Goal: Information Seeking & Learning: Learn about a topic

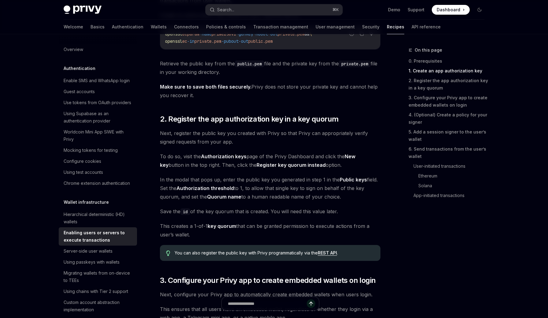
scroll to position [60, 0]
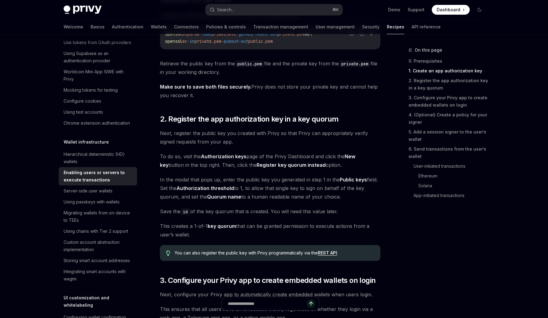
click at [329, 255] on link "REST API" at bounding box center [327, 254] width 19 height 6
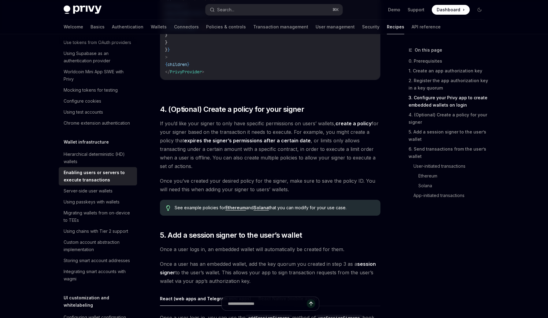
scroll to position [750, 0]
click at [230, 207] on link "Ethereum" at bounding box center [235, 208] width 20 height 6
click at [284, 167] on span "If you’d like your signer to only have specific permissions on users’ wallets, …" at bounding box center [270, 144] width 221 height 51
click at [308, 146] on span "If you’d like your signer to only have specific permissions on users’ wallets, …" at bounding box center [270, 144] width 221 height 51
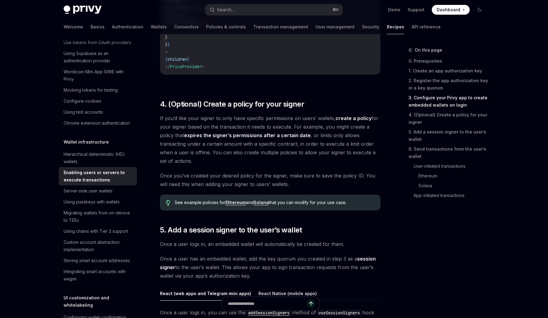
scroll to position [756, 0]
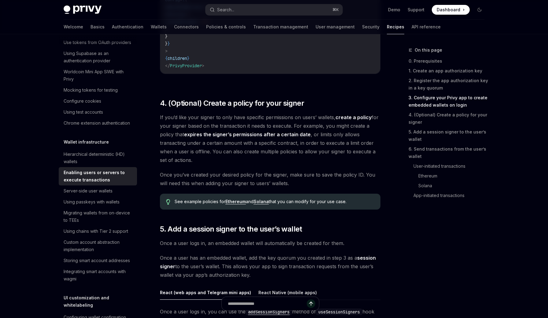
click at [295, 193] on div "A common setup for Privy apps is to configure wallets such that both users and …" at bounding box center [270, 179] width 221 height 1692
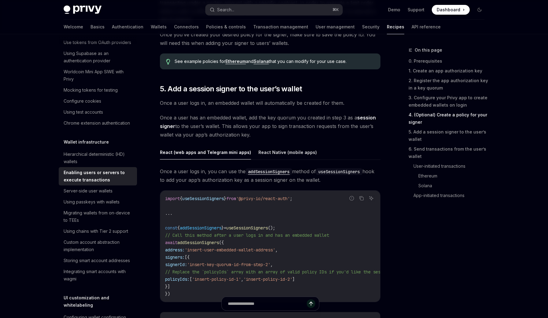
scroll to position [892, 0]
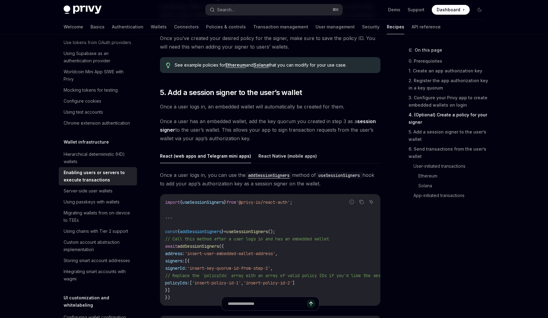
click at [304, 233] on code "import { useSessionSigners } from '@privy-io/react-auth' ; ... const { addSessi…" at bounding box center [490, 250] width 651 height 103
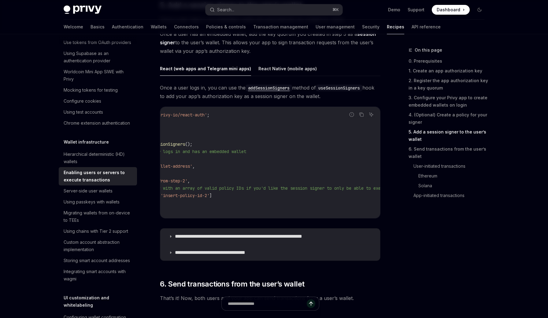
scroll to position [0, 0]
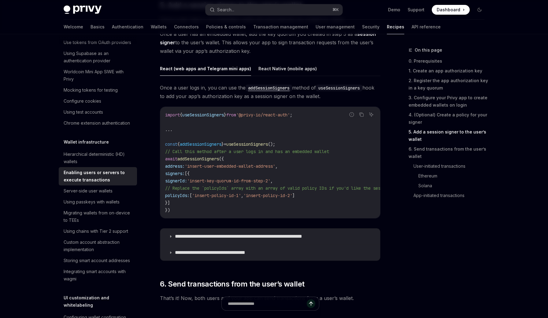
drag, startPoint x: 326, startPoint y: 206, endPoint x: 242, endPoint y: 229, distance: 87.7
click at [325, 206] on code "import { useSessionSigners } from '@privy-io/react-auth' ; ... const { addSessi…" at bounding box center [490, 162] width 651 height 103
click at [174, 251] on summary "**********" at bounding box center [270, 253] width 220 height 16
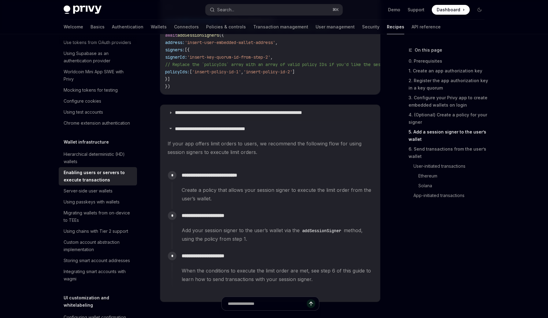
scroll to position [1095, 0]
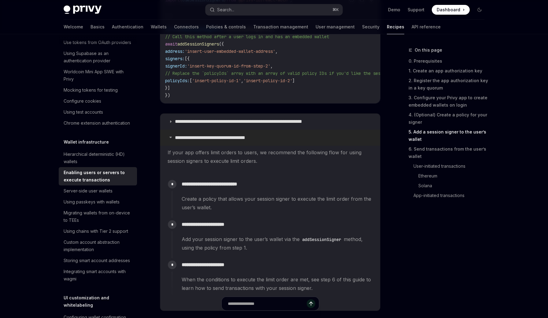
click at [171, 136] on summary "**********" at bounding box center [270, 138] width 220 height 16
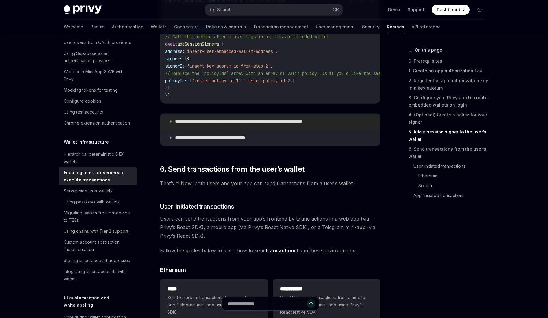
click at [171, 126] on summary "**********" at bounding box center [270, 122] width 220 height 16
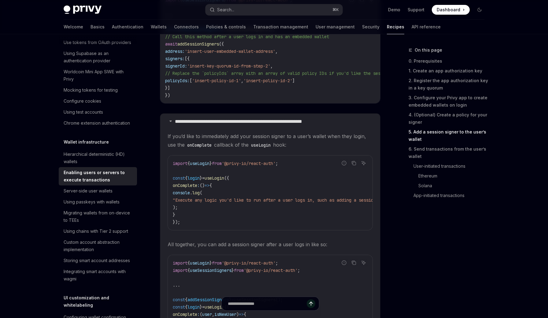
click at [223, 201] on span ""Execute any logic you'd like to run after a user logs in, such as adding a ses…" at bounding box center [284, 201] width 223 height 6
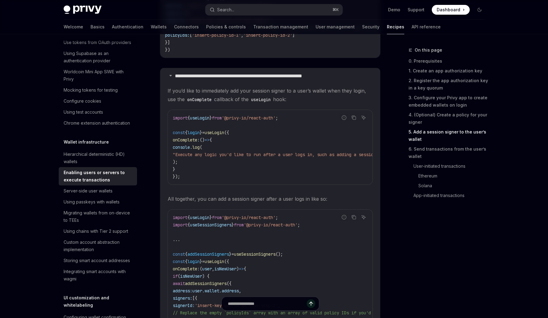
click at [224, 133] on span "useLogin" at bounding box center [215, 133] width 20 height 6
copy span "useLogin"
click at [249, 124] on code "import { useLogin } from '@privy-io/react-auth' ; const { login } = useLogin ({…" at bounding box center [291, 147] width 237 height 66
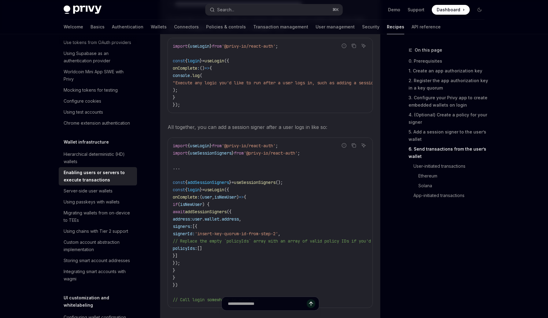
scroll to position [1218, 0]
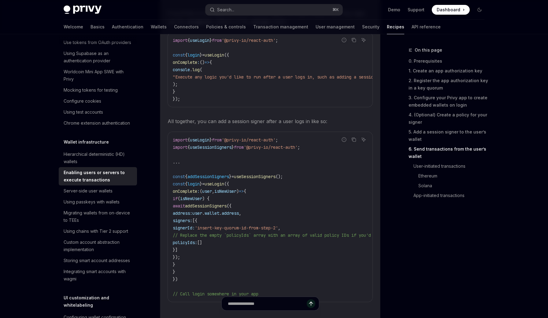
click at [206, 143] on span "useLogin" at bounding box center [200, 140] width 20 height 6
copy span "useLogin"
click at [212, 143] on span "}" at bounding box center [211, 140] width 2 height 6
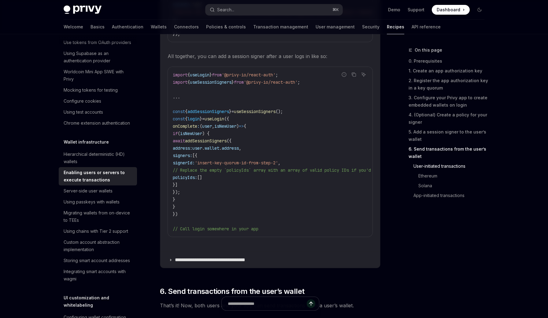
scroll to position [1284, 0]
click at [355, 76] on icon "Copy the contents from the code block" at bounding box center [353, 73] width 5 height 5
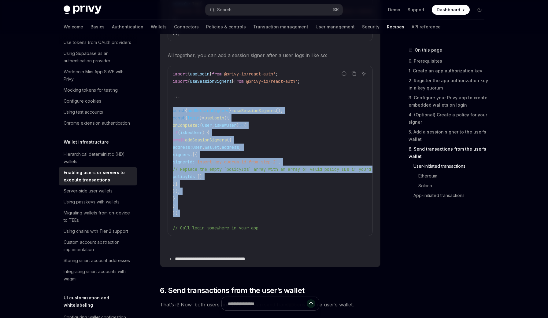
drag, startPoint x: 173, startPoint y: 115, endPoint x: 181, endPoint y: 222, distance: 108.0
click at [181, 223] on code "import { useLogin } from '@privy-io/react-auth' ; import { useSessionSigners } …" at bounding box center [402, 151] width 458 height 162
copy code "const { addSessionSigners } = useSessionSigners (); const { login } = useLogin …"
click at [188, 113] on span "{" at bounding box center [186, 111] width 2 height 6
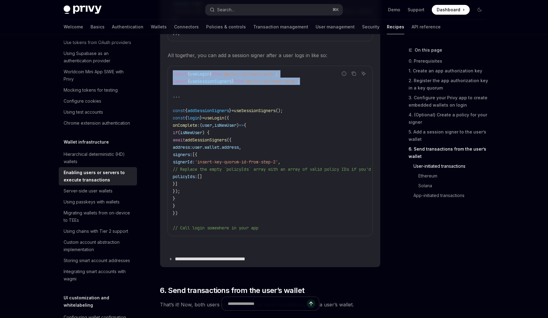
drag, startPoint x: 172, startPoint y: 76, endPoint x: 316, endPoint y: 87, distance: 143.9
click at [316, 87] on div "import { useLogin } from '@privy-io/react-auth' ; import { useSessionSigners } …" at bounding box center [270, 151] width 205 height 170
copy code "import { useLogin } from '@privy-io/react-auth' ; import { useSessionSigners } …"
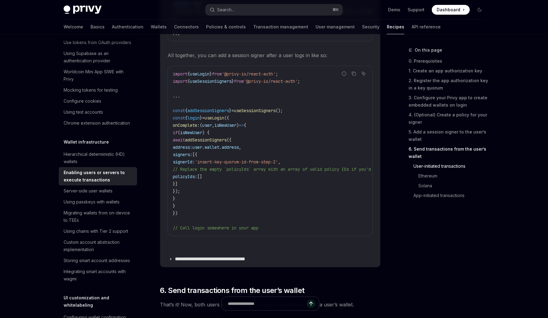
click at [189, 156] on code "import { useLogin } from '@privy-io/react-auth' ; import { useSessionSigners } …" at bounding box center [402, 151] width 458 height 162
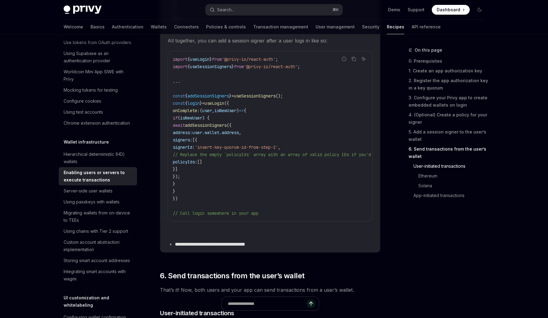
scroll to position [1305, 0]
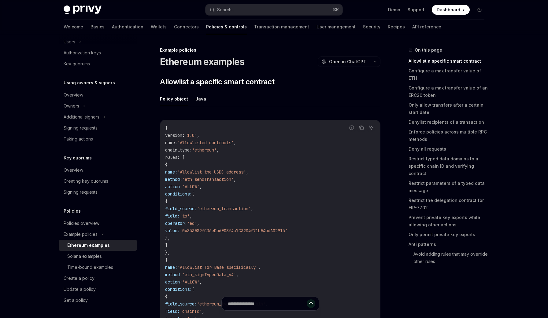
click at [281, 152] on code "{ version : '1.0' , name : 'Allowlisted contracts' , chain_type : 'ethereum' , …" at bounding box center [270, 246] width 210 height 242
click at [203, 96] on button "Java" at bounding box center [200, 99] width 11 height 14
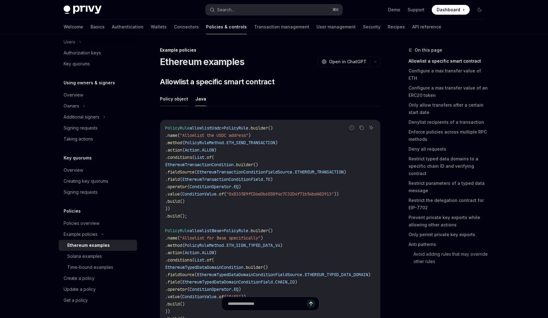
click at [182, 98] on button "Policy object" at bounding box center [174, 99] width 28 height 14
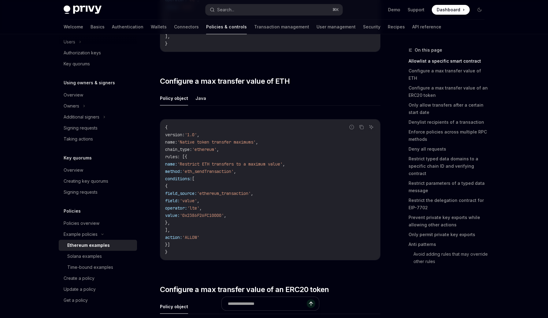
click at [241, 162] on span "'Restrict ETH transfers to a maximum value'" at bounding box center [229, 165] width 105 height 6
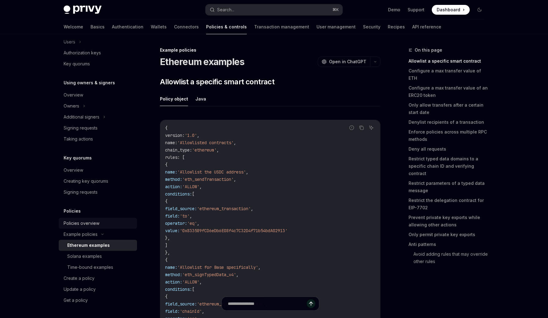
click at [93, 223] on div "Policies overview" at bounding box center [82, 223] width 36 height 7
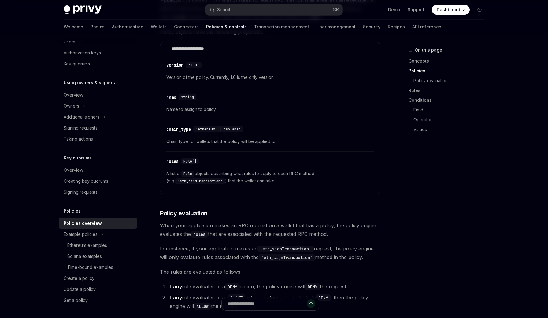
scroll to position [559, 0]
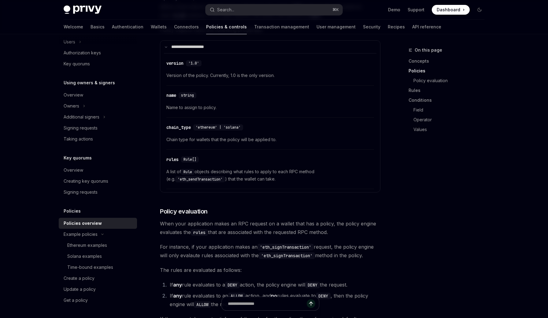
click at [213, 220] on span "When your application makes an RPC request on a wallet that has a policy, the p…" at bounding box center [270, 228] width 221 height 17
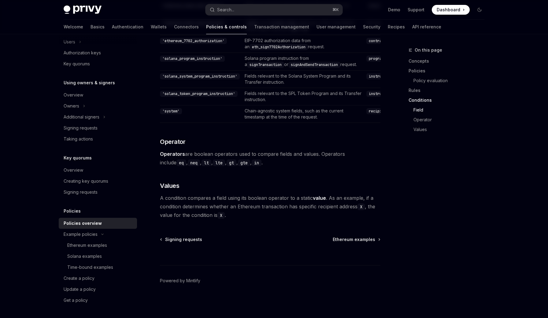
scroll to position [1824, 0]
click at [336, 239] on span "Ethereum examples" at bounding box center [354, 240] width 43 height 6
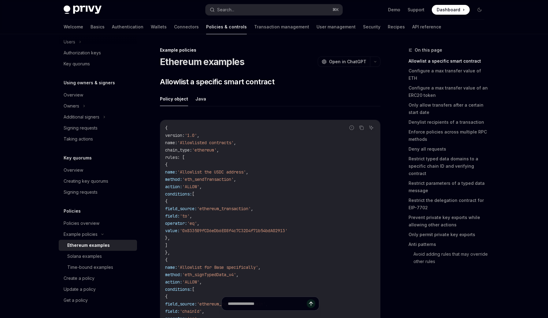
click at [336, 239] on code "{ version : '1.0' , name : 'Allowlisted contracts' , chain_type : 'ethereum' , …" at bounding box center [270, 246] width 210 height 242
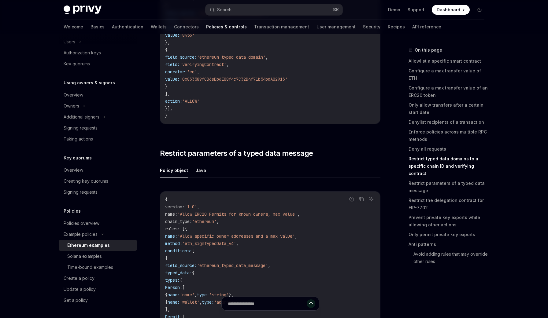
scroll to position [2104, 0]
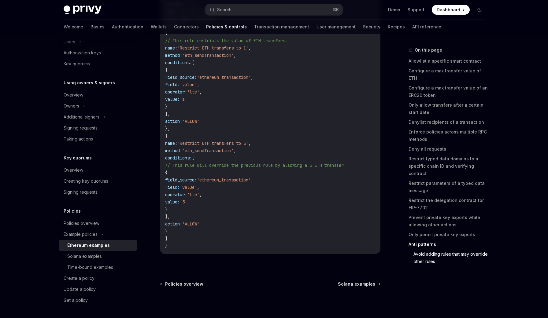
scroll to position [3452, 0]
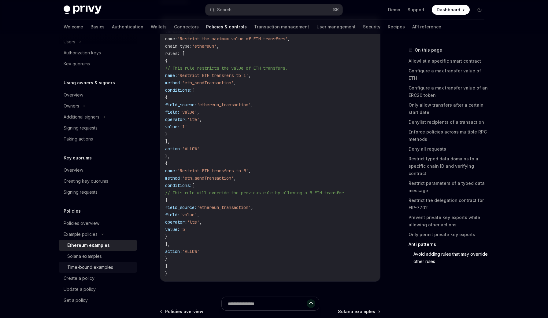
click at [110, 264] on div "Time-bound examples" at bounding box center [90, 267] width 46 height 7
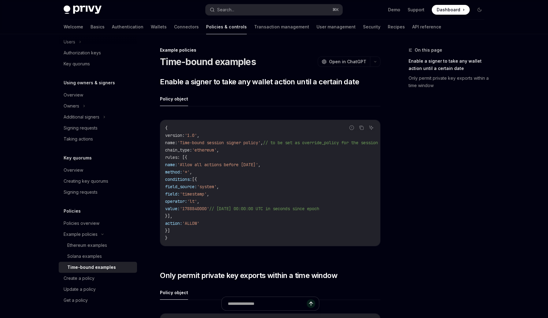
click at [232, 213] on code "{ version : '1.0' , name : 'Time-bound session signer policy' , // to be set as…" at bounding box center [287, 183] width 245 height 117
click at [91, 282] on div "Create a policy" at bounding box center [79, 278] width 31 height 7
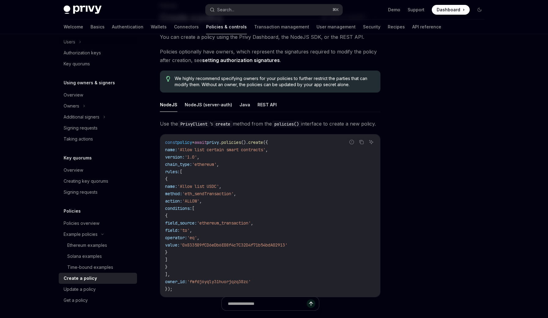
scroll to position [45, 0]
click at [217, 105] on button "NodeJS (server-auth)" at bounding box center [208, 104] width 47 height 14
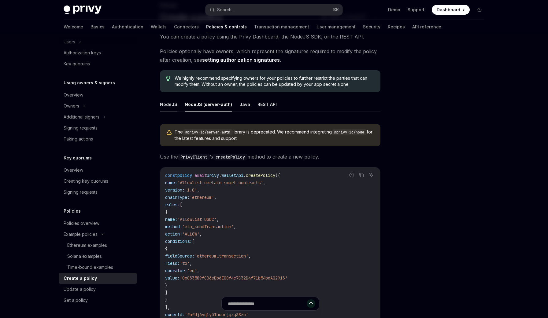
click at [173, 104] on button "NodeJS" at bounding box center [168, 104] width 17 height 14
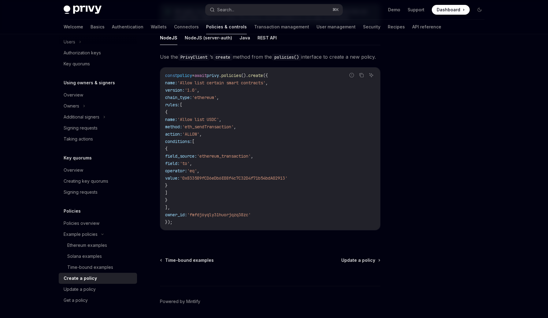
scroll to position [141, 0]
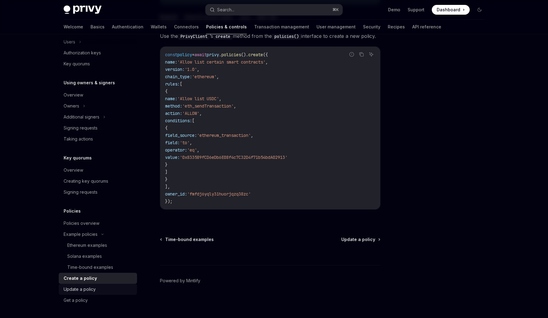
click at [98, 287] on div "Update a policy" at bounding box center [99, 289] width 70 height 7
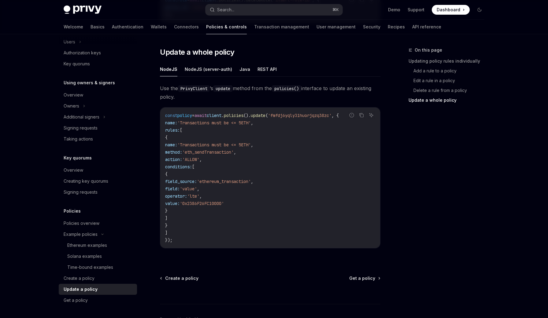
scroll to position [672, 0]
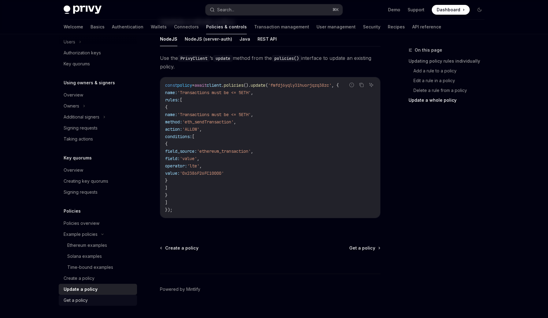
click at [87, 298] on div "Get a policy" at bounding box center [99, 300] width 70 height 7
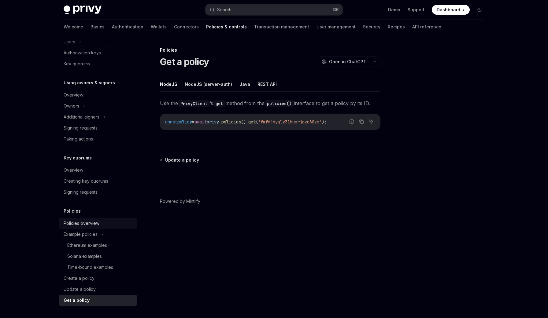
click at [90, 220] on div "Policies overview" at bounding box center [82, 223] width 36 height 7
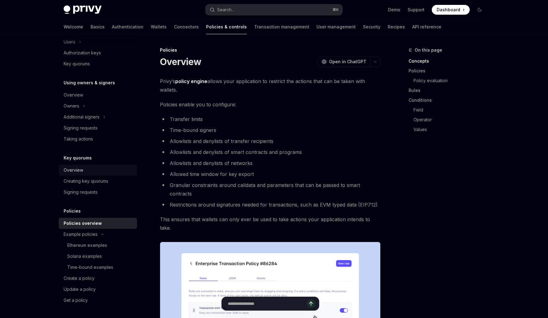
click at [91, 172] on div "Overview" at bounding box center [99, 170] width 70 height 7
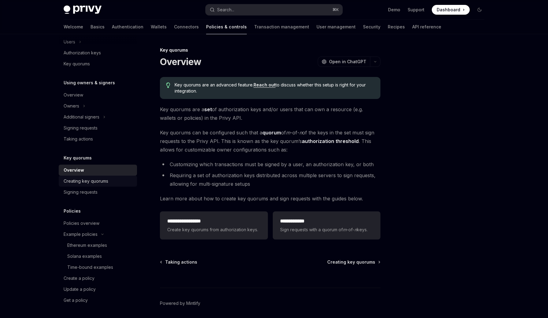
click at [113, 179] on div "Creating key quorums" at bounding box center [99, 181] width 70 height 7
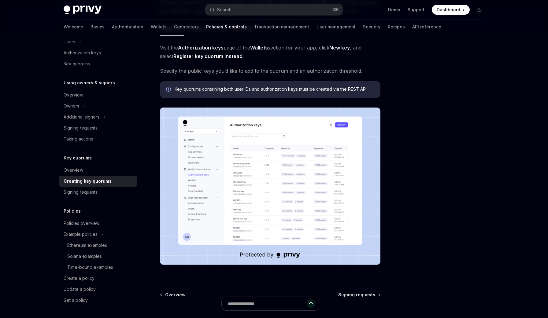
scroll to position [158, 0]
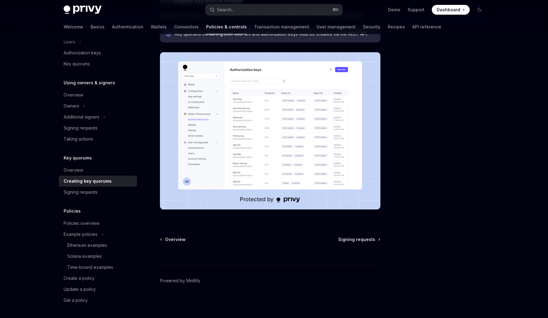
click at [348, 247] on div at bounding box center [270, 254] width 221 height 23
click at [355, 243] on div at bounding box center [270, 254] width 221 height 23
click at [362, 241] on span "Signing requests" at bounding box center [356, 240] width 37 height 6
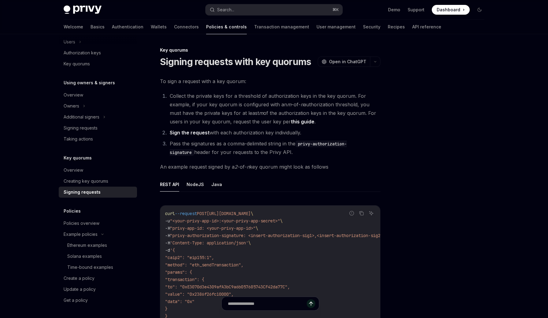
click at [362, 241] on code "curl --request POST https://api.privy.io/v1/wallets/y5ofctvacjiv53u4hmnqi0e5/rp…" at bounding box center [283, 268] width 237 height 117
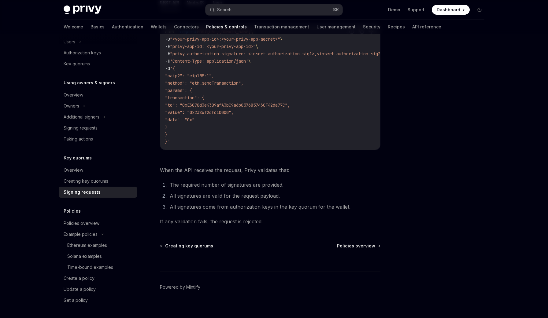
scroll to position [191, 0]
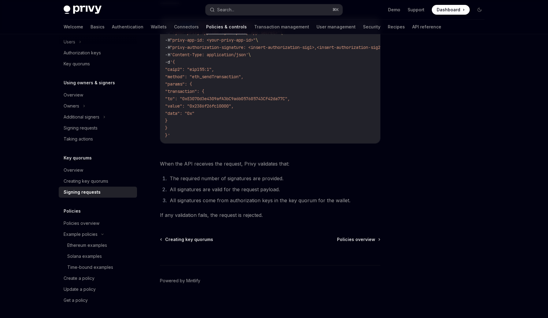
click at [95, 83] on h5 "Using owners & signers" at bounding box center [89, 82] width 51 height 7
click at [66, 102] on div "Owners" at bounding box center [98, 106] width 78 height 11
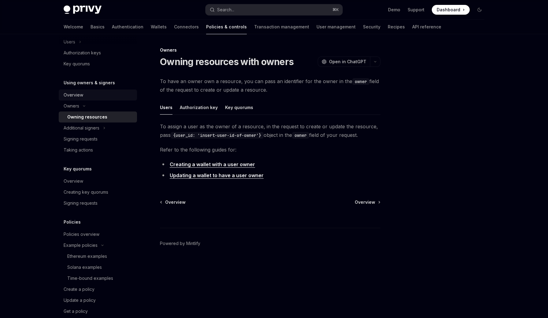
click at [77, 98] on div "Overview" at bounding box center [74, 94] width 20 height 7
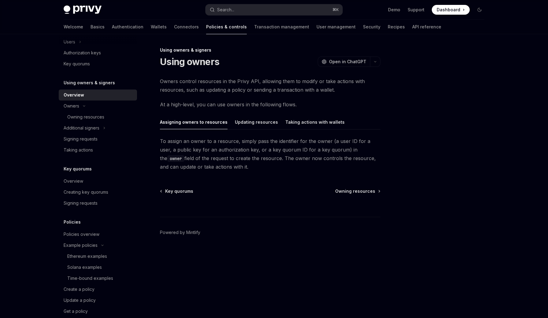
click at [218, 94] on div "Owners control resources in the Privy API, allowing them to modify or take acti…" at bounding box center [270, 124] width 221 height 94
click at [218, 147] on span "To assign an owner to a resource, simply pass the identifier for the owner (a u…" at bounding box center [270, 154] width 221 height 34
click at [258, 128] on button "Updating resources" at bounding box center [256, 122] width 43 height 14
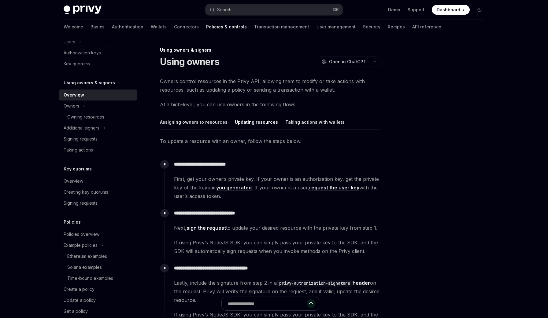
click at [296, 121] on button "Taking actions with wallets" at bounding box center [314, 122] width 59 height 14
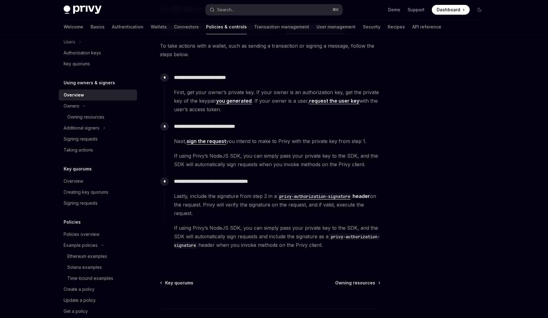
scroll to position [96, 0]
click at [95, 113] on link "Owning resources" at bounding box center [98, 117] width 78 height 11
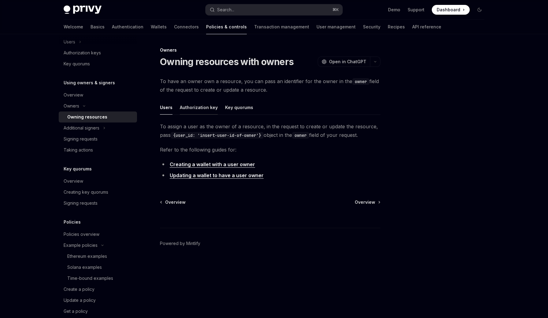
click at [181, 107] on button "Authorization key" at bounding box center [199, 107] width 38 height 14
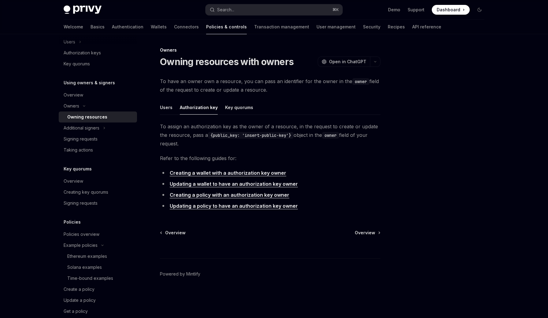
click at [222, 107] on ul "Users Authorization key Key quorums" at bounding box center [270, 107] width 221 height 15
click at [229, 107] on button "Key quorums" at bounding box center [239, 107] width 28 height 14
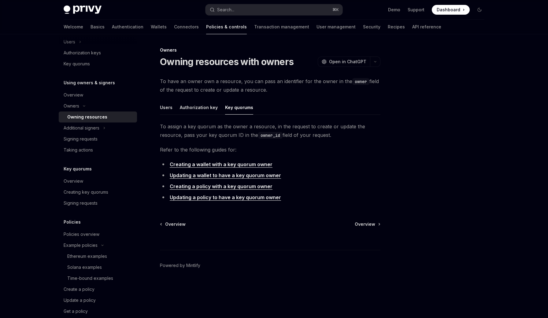
click at [227, 91] on span "To have an owner own a resource, you can pass an identifier for the owner in th…" at bounding box center [270, 85] width 221 height 17
click at [99, 136] on div "Signing requests" at bounding box center [99, 139] width 70 height 7
type textarea "*"
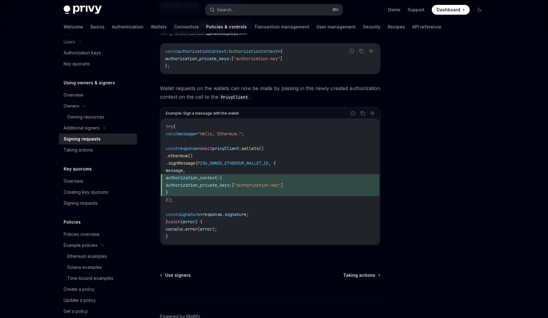
scroll to position [233, 0]
